Goal: Register for event/course

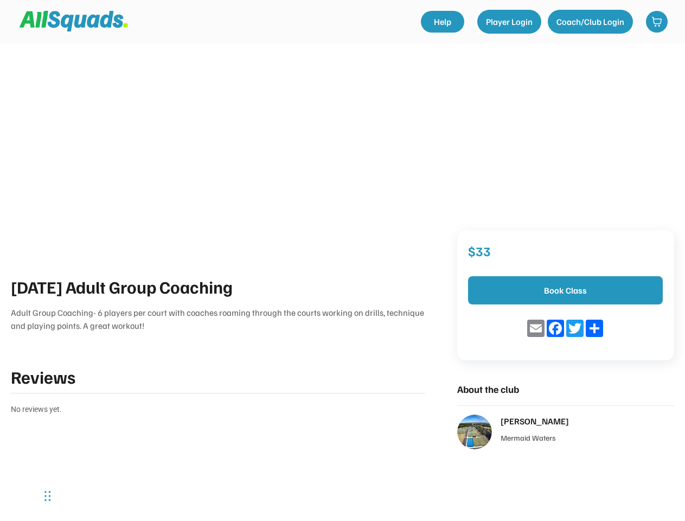
click at [342, 260] on div "[DATE] Adult Group Coaching Adult Group Coaching- 6 players per court with coac…" at bounding box center [342, 224] width 685 height 449
click at [342, 225] on div "[DATE] Adult Group Coaching Adult Group Coaching- 6 players per court with coac…" at bounding box center [342, 224] width 685 height 449
click at [342, 154] on div "[DATE] Adult Group Coaching Adult Group Coaching- 6 players per court with coac…" at bounding box center [342, 224] width 685 height 449
click at [342, 361] on div "[DATE] Adult Group Coaching Adult Group Coaching- 6 players per court with coac…" at bounding box center [218, 344] width 414 height 142
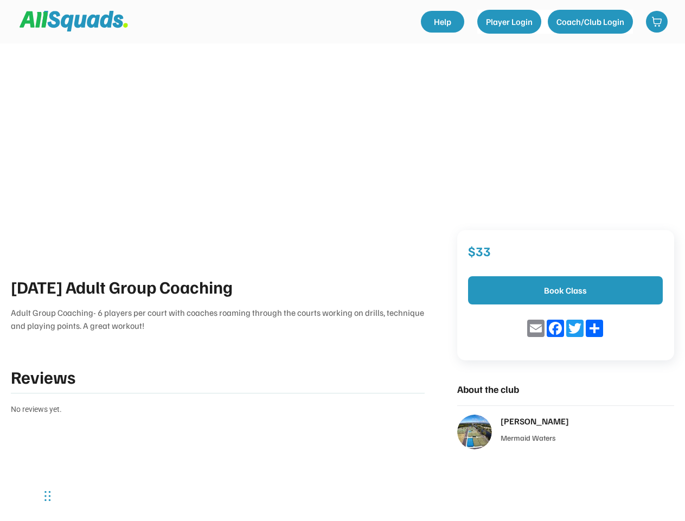
click at [217, 344] on div "[DATE] Adult Group Coaching Adult Group Coaching- 6 players per court with coac…" at bounding box center [218, 344] width 414 height 142
click at [217, 303] on div "[DATE] Adult Group Coaching Adult Group Coaching- 6 players per court with coac…" at bounding box center [218, 302] width 414 height 59
click at [217, 286] on div "[DATE] Adult Group Coaching" at bounding box center [218, 286] width 414 height 26
